Goal: Task Accomplishment & Management: Use online tool/utility

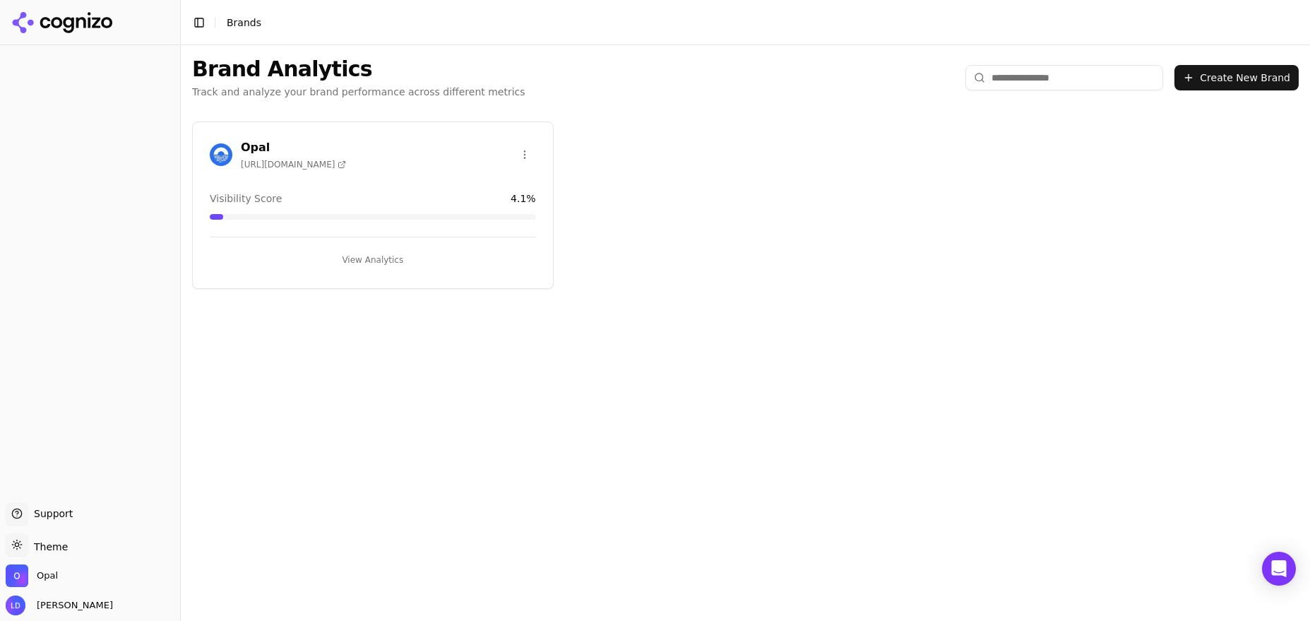
click at [372, 256] on button "View Analytics" at bounding box center [373, 260] width 326 height 23
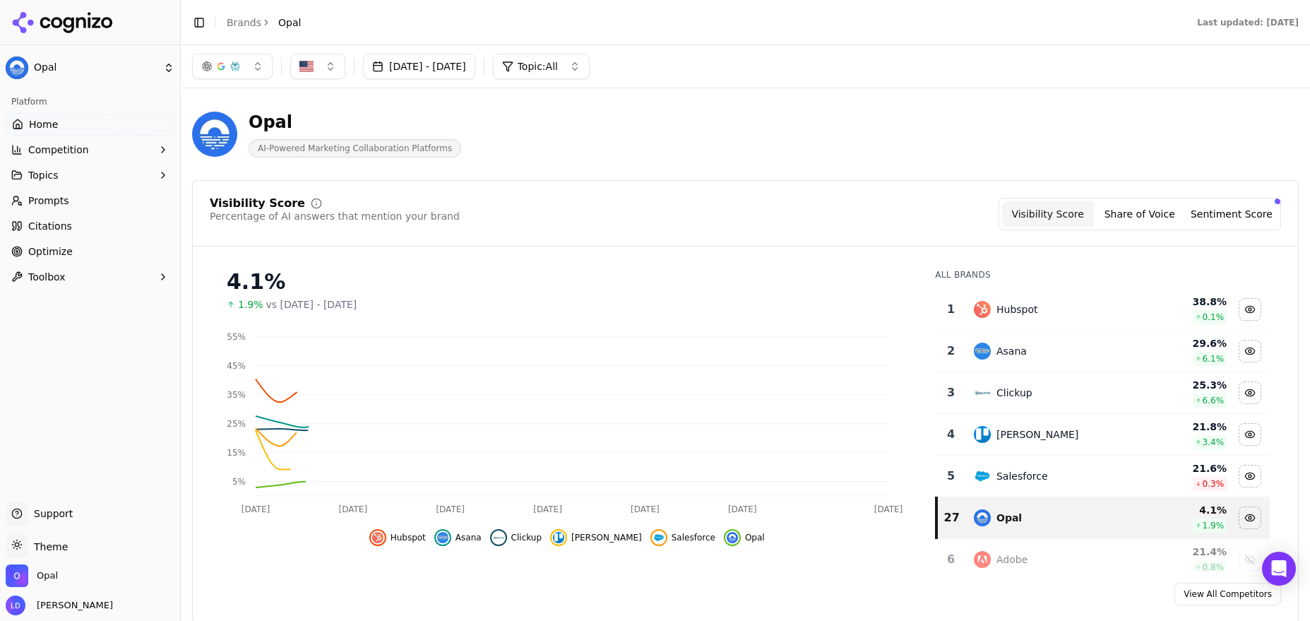
click at [49, 249] on span "Optimize" at bounding box center [50, 251] width 45 height 14
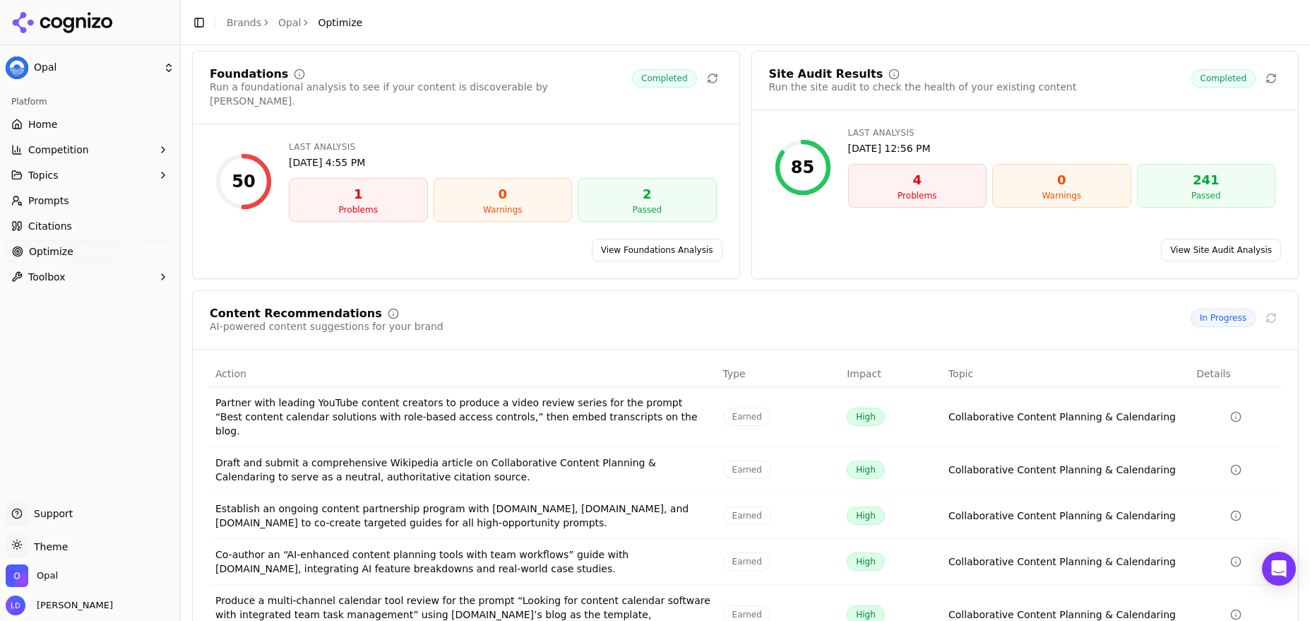
scroll to position [105, 0]
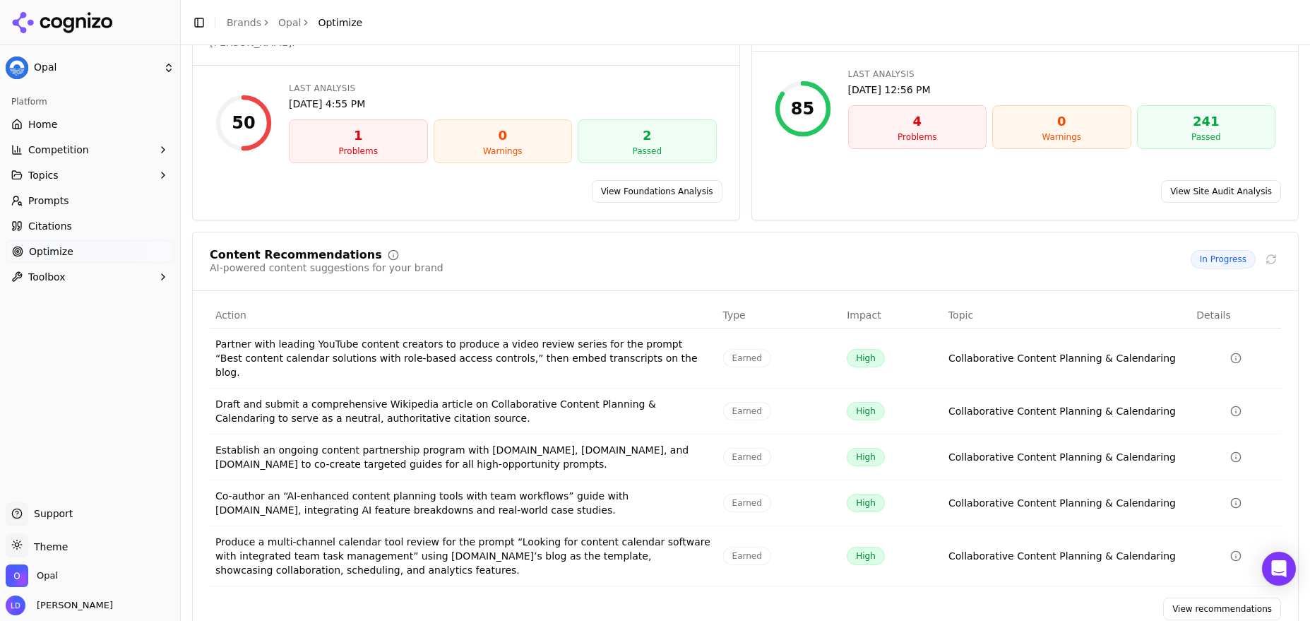
click at [1200, 598] on link "View recommendations" at bounding box center [1222, 609] width 118 height 23
